Goal: Use online tool/utility

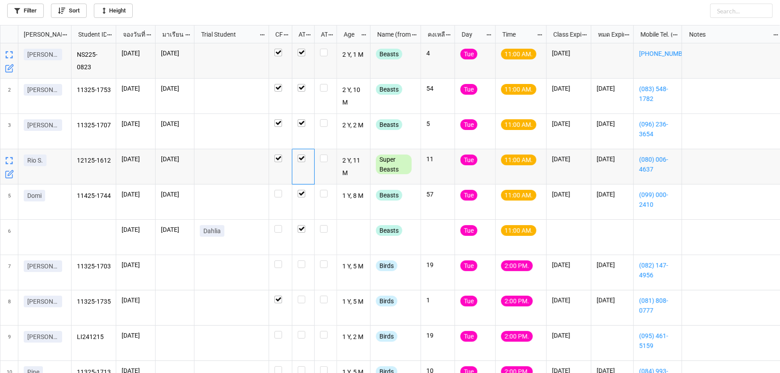
scroll to position [343, 774]
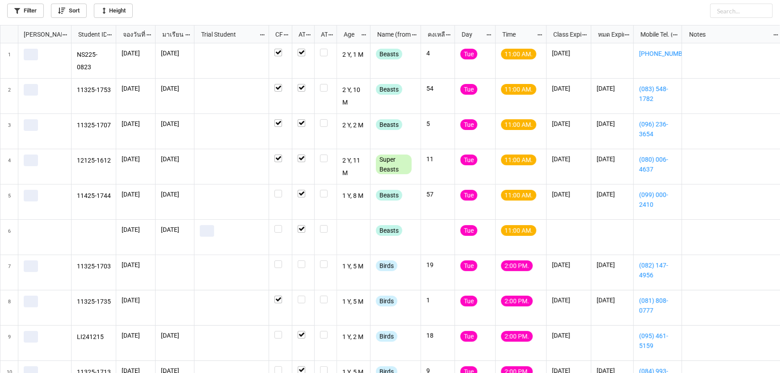
scroll to position [343, 774]
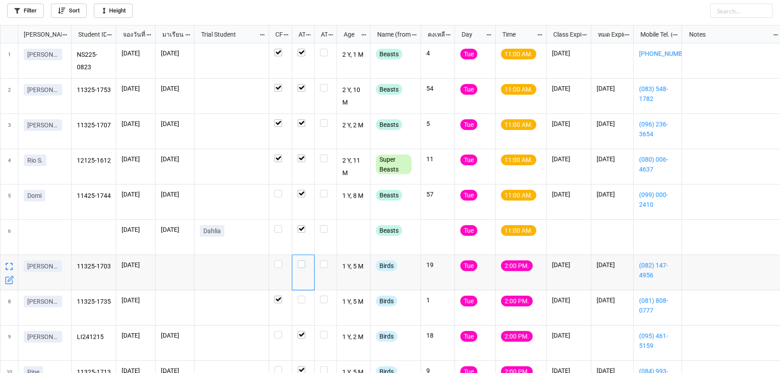
click at [302, 261] on label "grid" at bounding box center [303, 261] width 11 height 0
click at [304, 296] on label "grid" at bounding box center [303, 296] width 11 height 0
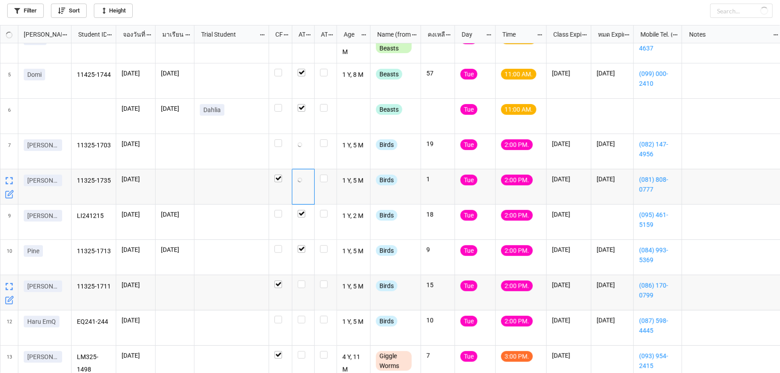
scroll to position [122, 0]
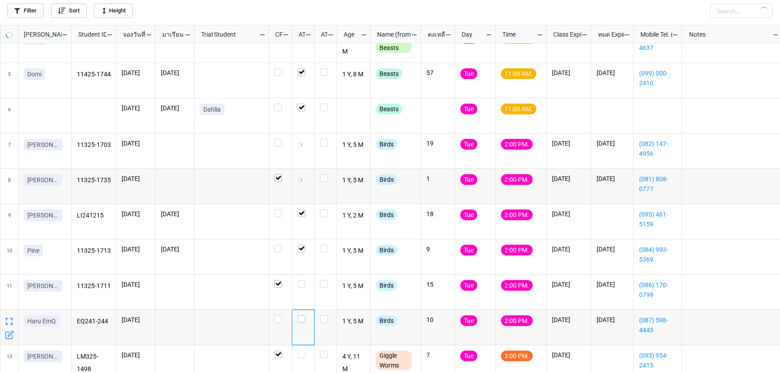
click at [299, 316] on label "grid" at bounding box center [303, 316] width 11 height 0
click at [303, 280] on label "grid" at bounding box center [303, 280] width 11 height 0
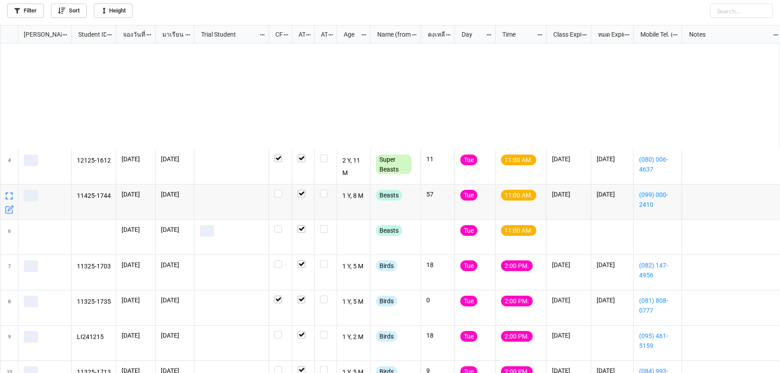
scroll to position [162, 0]
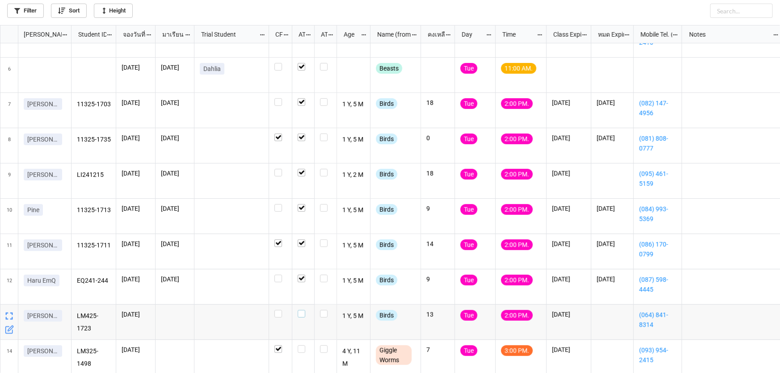
click at [300, 310] on label "grid" at bounding box center [303, 310] width 11 height 0
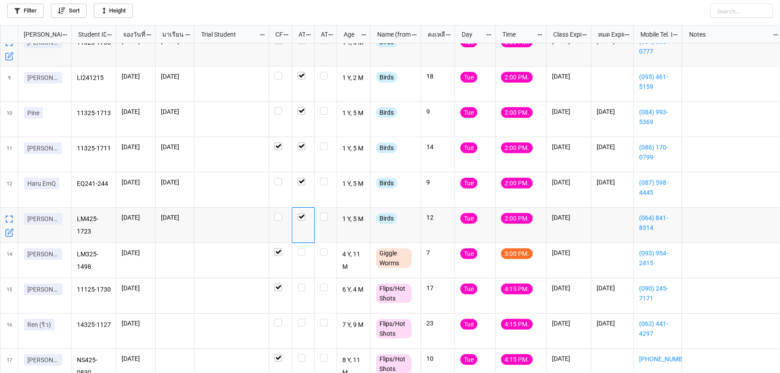
scroll to position [0, 0]
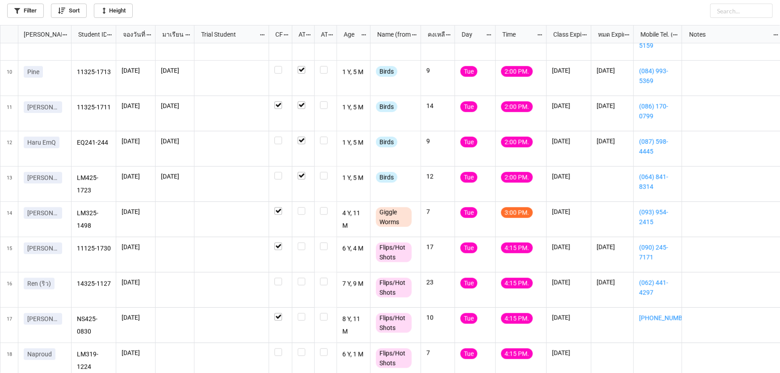
scroll to position [309, 0]
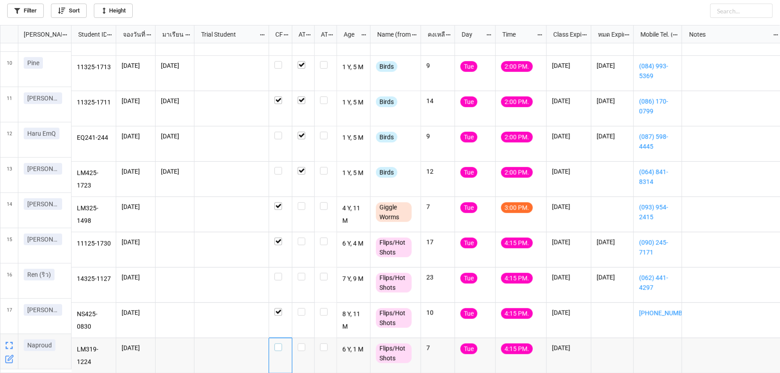
drag, startPoint x: 277, startPoint y: 344, endPoint x: 282, endPoint y: 340, distance: 6.7
click at [277, 344] on label "grid" at bounding box center [280, 344] width 12 height 0
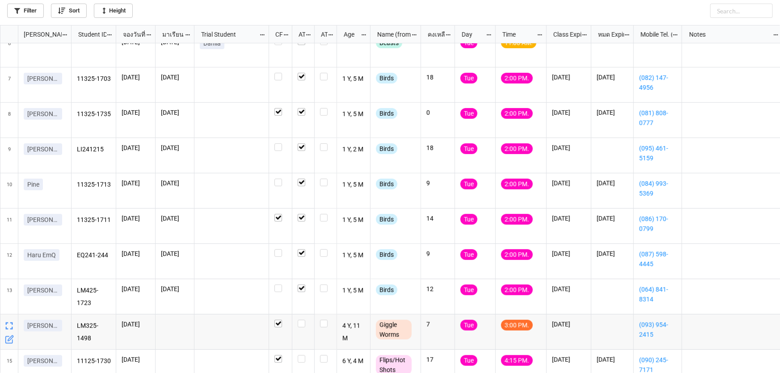
scroll to position [0, 0]
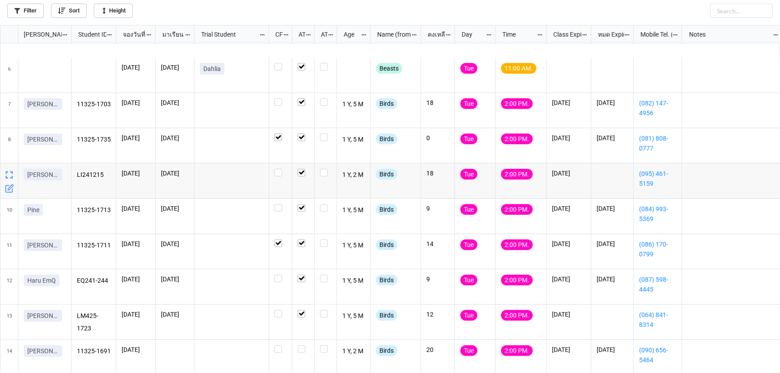
scroll to position [244, 0]
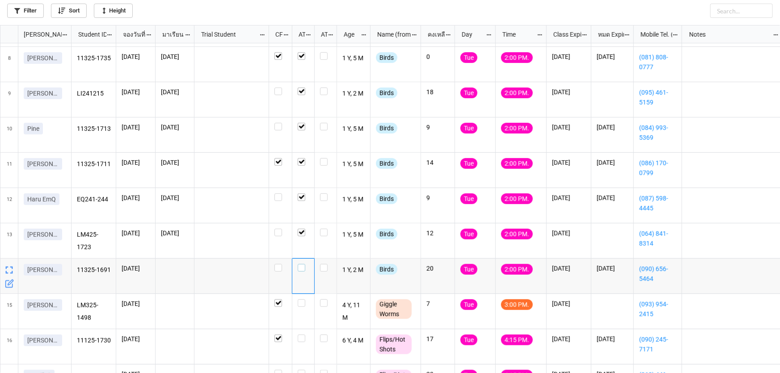
click at [300, 264] on label "grid" at bounding box center [303, 264] width 11 height 0
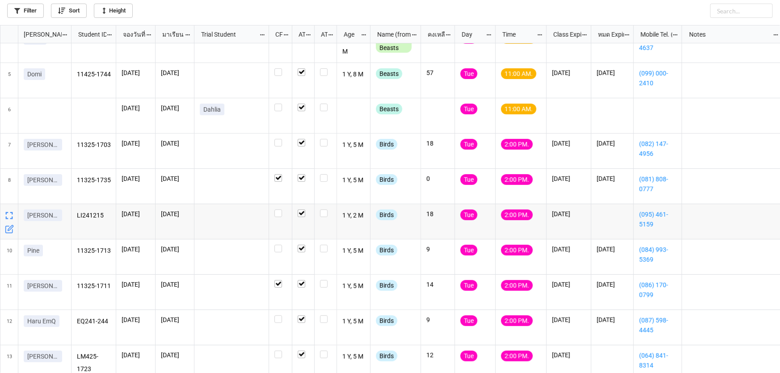
scroll to position [345, 0]
